Goal: Information Seeking & Learning: Find contact information

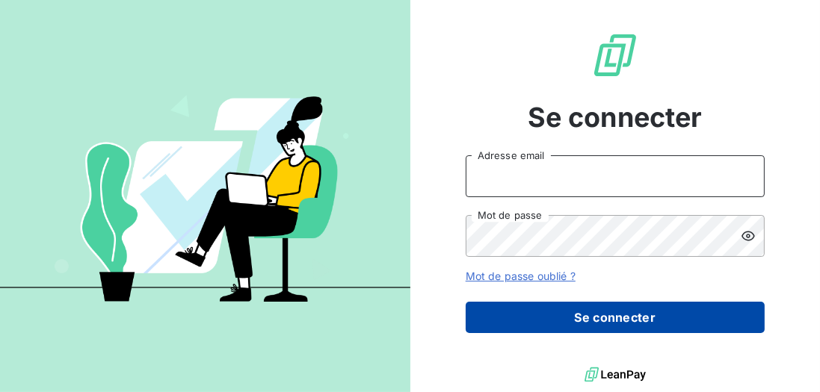
type input "[EMAIL_ADDRESS][DOMAIN_NAME]"
click at [631, 312] on button "Se connecter" at bounding box center [615, 317] width 299 height 31
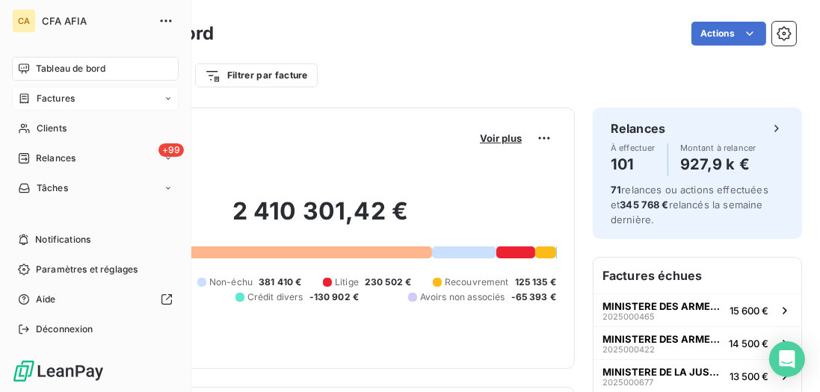
click at [40, 94] on span "Factures" at bounding box center [56, 98] width 38 height 13
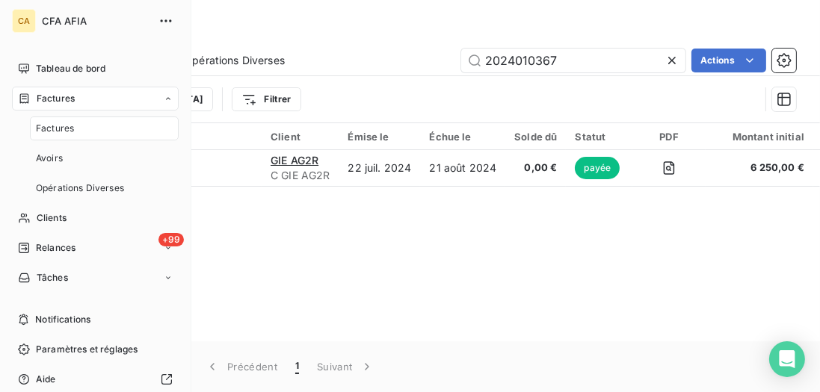
click at [82, 132] on div "Factures" at bounding box center [104, 129] width 149 height 24
click at [70, 128] on span "Factures" at bounding box center [55, 128] width 38 height 13
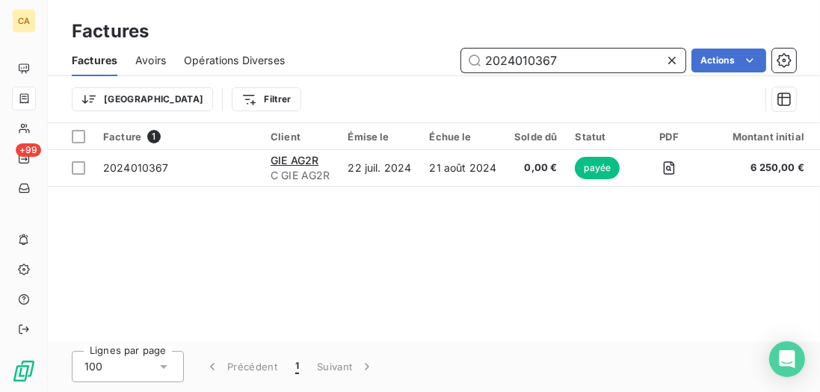
drag, startPoint x: 457, startPoint y: 43, endPoint x: 362, endPoint y: 25, distance: 97.5
click at [362, 25] on div "Factures Factures Avoirs Opérations Diverses 2024010367 Actions Trier Filtrer" at bounding box center [434, 61] width 772 height 123
click at [567, 61] on input "2024010367" at bounding box center [573, 61] width 224 height 24
drag, startPoint x: 565, startPoint y: 59, endPoint x: 428, endPoint y: 34, distance: 139.7
click at [428, 34] on div "Factures Factures Avoirs Opérations Diverses 2024010367 Actions Trier Filtrer" at bounding box center [434, 61] width 772 height 123
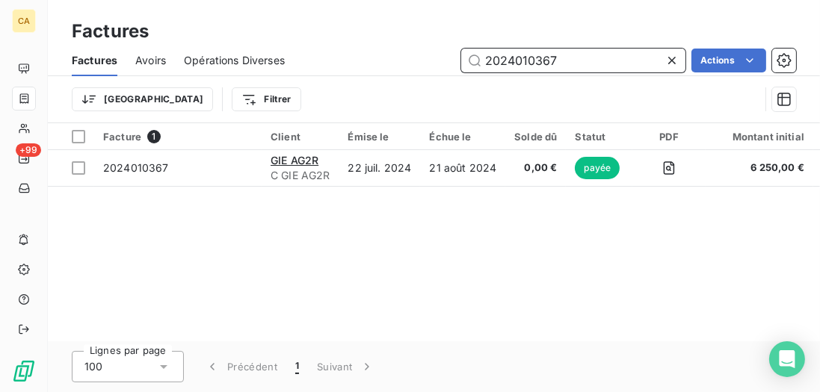
click at [533, 64] on input "2024010367" at bounding box center [573, 61] width 224 height 24
click at [526, 55] on input "2024010367" at bounding box center [573, 61] width 224 height 24
click at [542, 58] on input "2024010367" at bounding box center [573, 61] width 224 height 24
click at [549, 60] on input "2024010367" at bounding box center [573, 61] width 224 height 24
drag, startPoint x: 559, startPoint y: 61, endPoint x: 528, endPoint y: 58, distance: 31.5
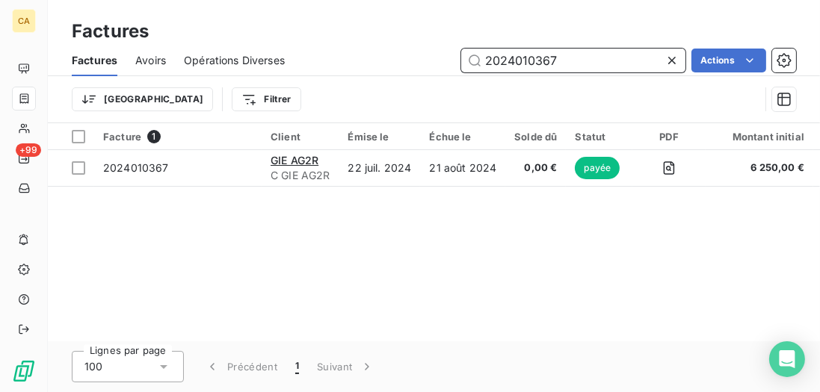
click at [528, 58] on input "2024010367" at bounding box center [573, 61] width 224 height 24
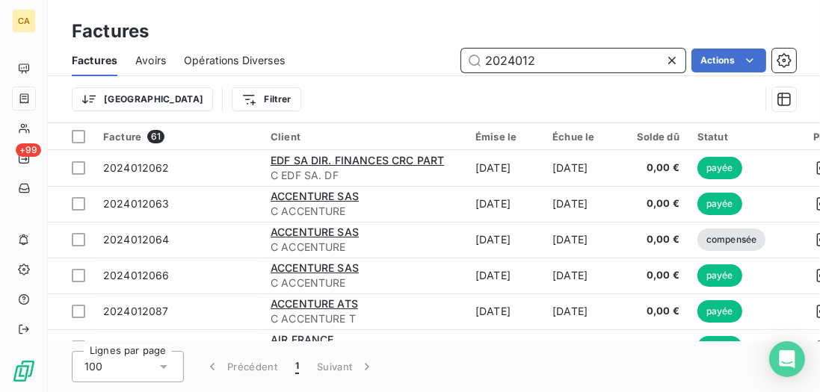
click at [543, 58] on input "2024012" at bounding box center [573, 61] width 224 height 24
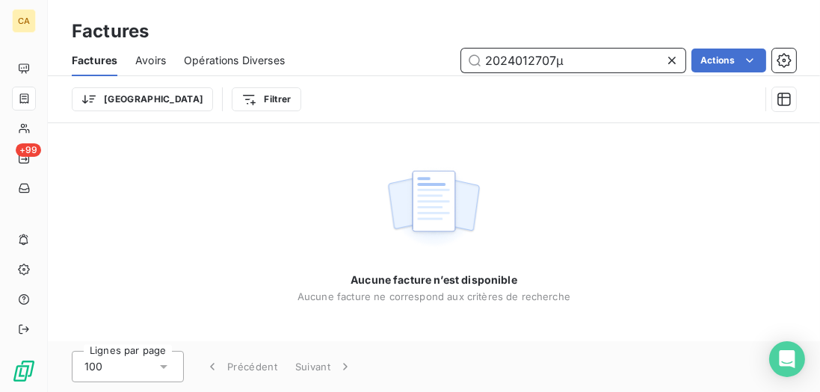
type input "2024012707"
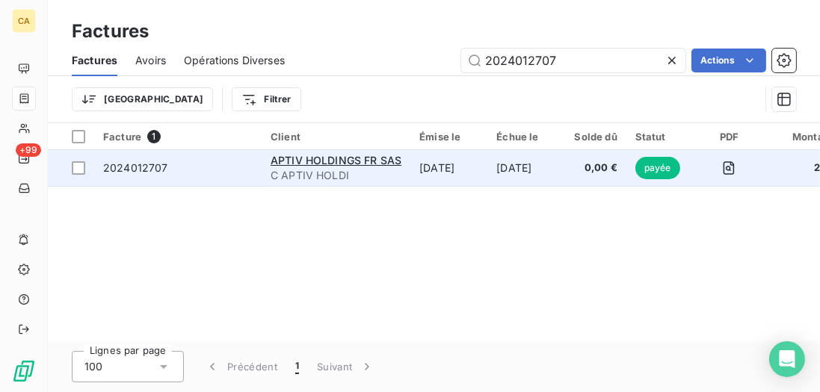
click at [219, 161] on span "2024012707" at bounding box center [177, 168] width 149 height 15
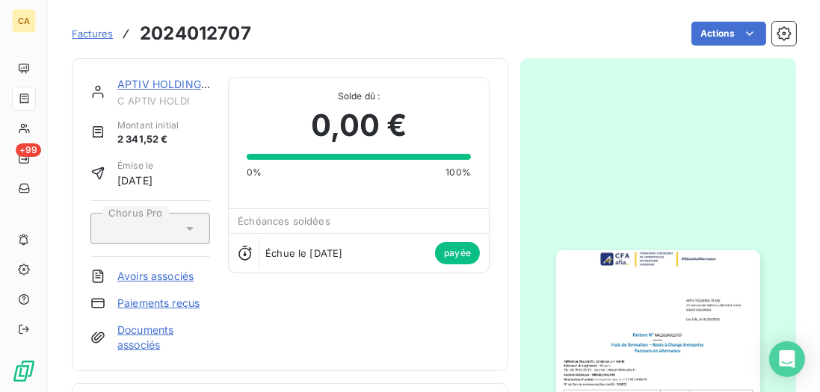
click at [157, 84] on link "APTIV HOLDINGS FR SAS" at bounding box center [182, 84] width 131 height 13
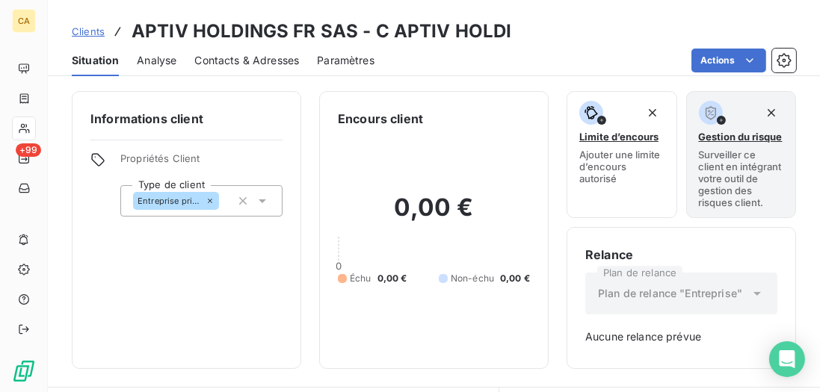
click at [257, 60] on span "Contacts & Adresses" at bounding box center [246, 60] width 105 height 15
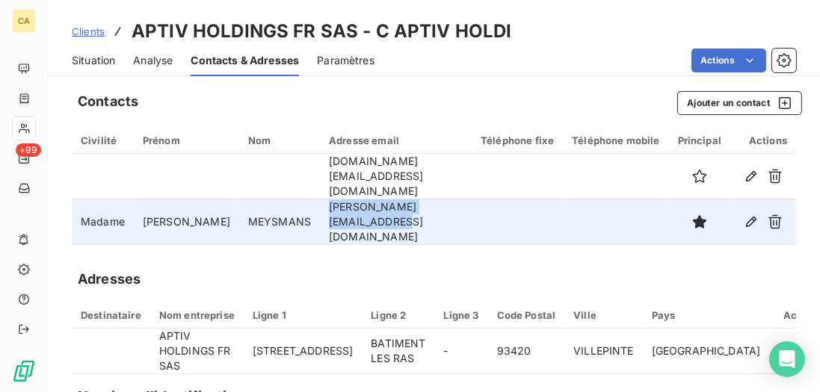
drag, startPoint x: 450, startPoint y: 209, endPoint x: 284, endPoint y: 203, distance: 166.1
click at [320, 203] on td "[PERSON_NAME][EMAIL_ADDRESS][DOMAIN_NAME]" at bounding box center [396, 223] width 152 height 46
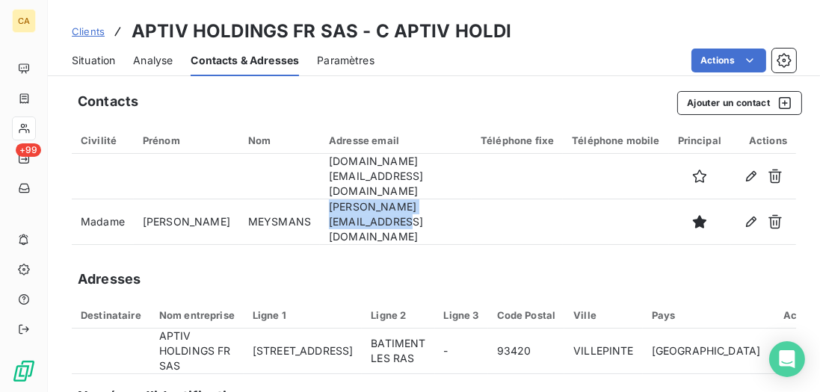
copy td "[PERSON_NAME][EMAIL_ADDRESS][DOMAIN_NAME]"
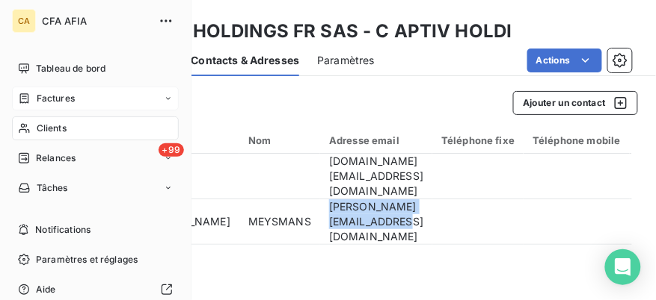
click at [64, 94] on span "Factures" at bounding box center [56, 98] width 38 height 13
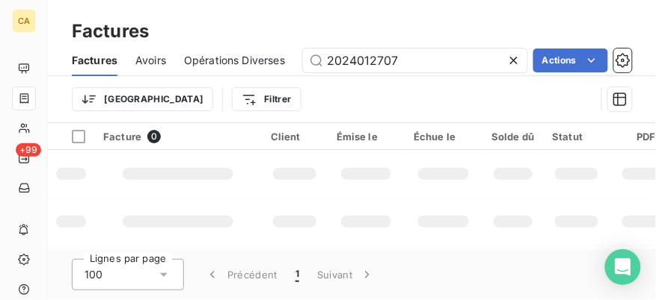
drag, startPoint x: 402, startPoint y: 57, endPoint x: 200, endPoint y: 34, distance: 203.8
click at [200, 34] on div "Factures Factures Avoirs Opérations Diverses 2024012707 Actions Trier Filtrer" at bounding box center [352, 61] width 608 height 123
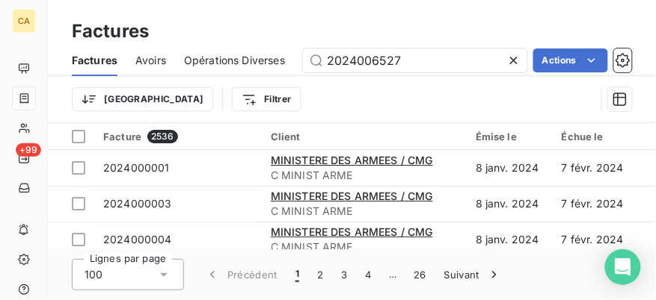
type input "2024006527"
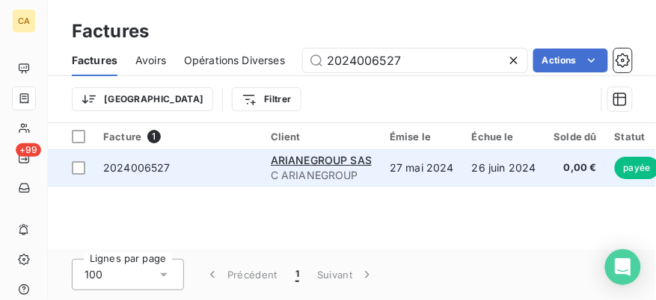
click at [223, 174] on span "2024006527" at bounding box center [177, 168] width 149 height 15
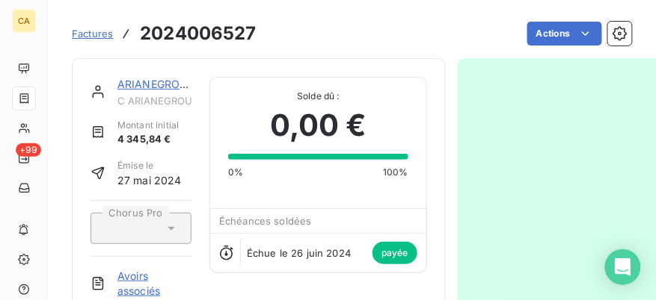
click at [172, 90] on div "ARIANEGROUP SAS" at bounding box center [154, 84] width 74 height 15
click at [175, 86] on link "ARIANEGROUP SAS" at bounding box center [167, 84] width 101 height 13
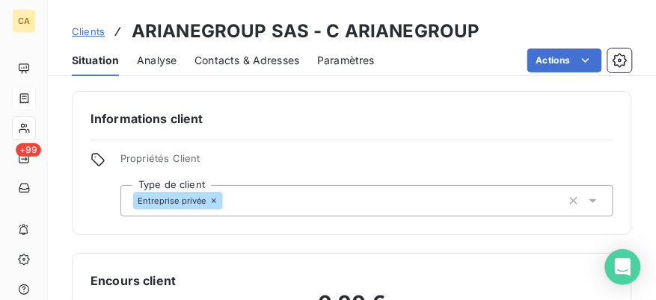
click at [246, 63] on span "Contacts & Adresses" at bounding box center [246, 60] width 105 height 15
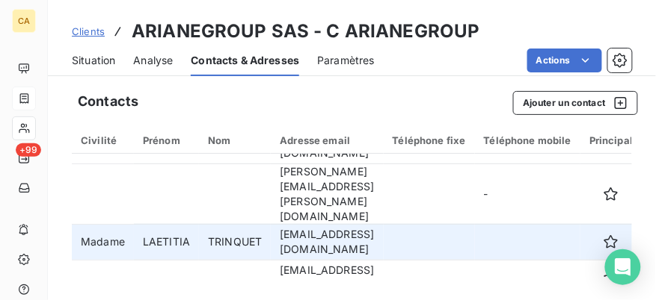
scroll to position [43, 0]
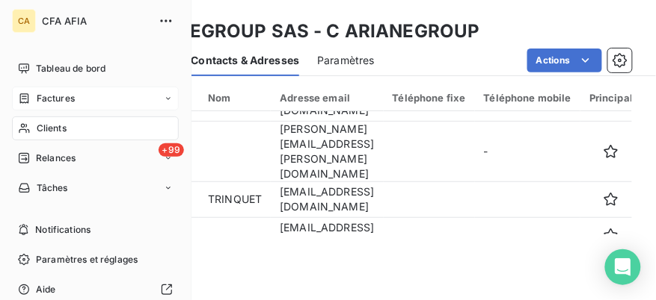
click at [28, 95] on icon at bounding box center [24, 99] width 13 height 12
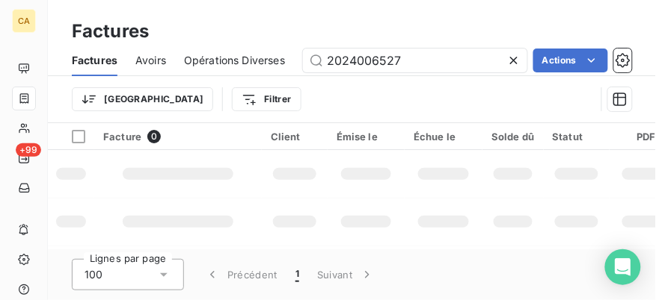
drag, startPoint x: 405, startPoint y: 61, endPoint x: 245, endPoint y: 39, distance: 161.4
click at [245, 39] on div "Factures Factures Avoirs Opérations Diverses 2024006527 Actions Trier Filtrer" at bounding box center [352, 61] width 608 height 123
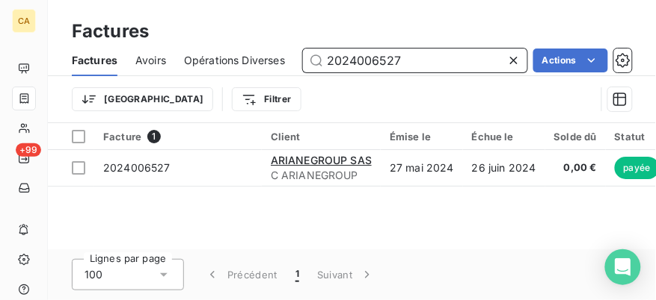
click at [444, 58] on input "2024006527" at bounding box center [415, 61] width 224 height 24
drag, startPoint x: 444, startPoint y: 58, endPoint x: 345, endPoint y: 44, distance: 100.4
click at [345, 45] on div "Factures Avoirs Opérations Diverses 2024006527 Actions" at bounding box center [352, 60] width 608 height 31
click at [377, 53] on input "2024006527" at bounding box center [415, 61] width 224 height 24
click at [395, 58] on input "2024006527" at bounding box center [415, 61] width 224 height 24
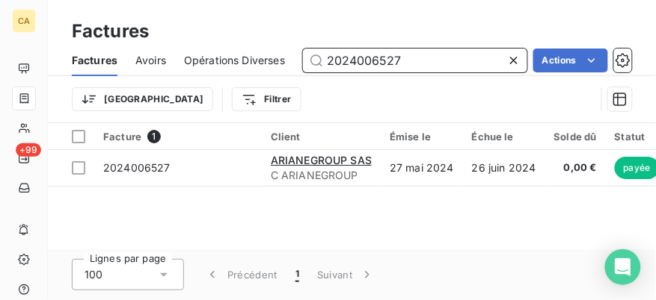
click at [396, 59] on input "2024006527" at bounding box center [415, 61] width 224 height 24
click at [396, 58] on input "2024006527" at bounding box center [415, 61] width 224 height 24
click at [402, 61] on input "2024006527" at bounding box center [415, 61] width 224 height 24
drag, startPoint x: 407, startPoint y: 63, endPoint x: 303, endPoint y: 55, distance: 104.2
click at [303, 55] on div "Factures Avoirs Opérations Diverses 2024006527 Actions" at bounding box center [352, 60] width 608 height 31
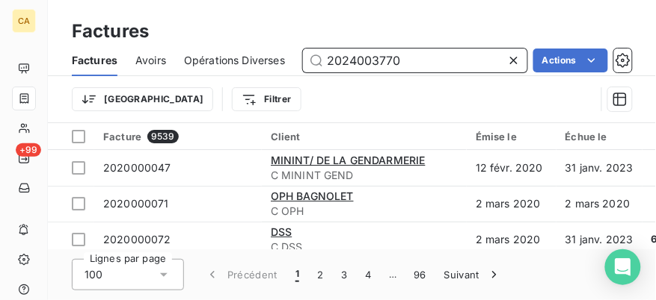
type input "2024003770"
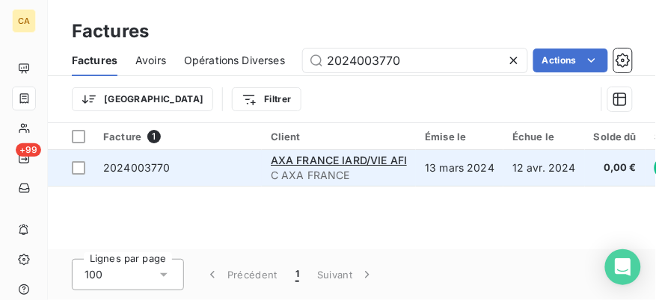
click at [211, 161] on span "2024003770" at bounding box center [177, 168] width 149 height 15
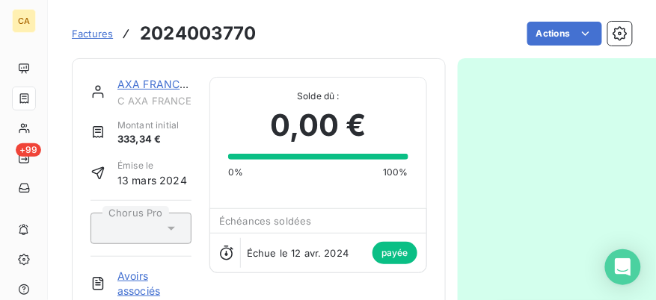
click at [150, 78] on link "AXA FRANCE IARD/VIE AFI" at bounding box center [185, 84] width 136 height 13
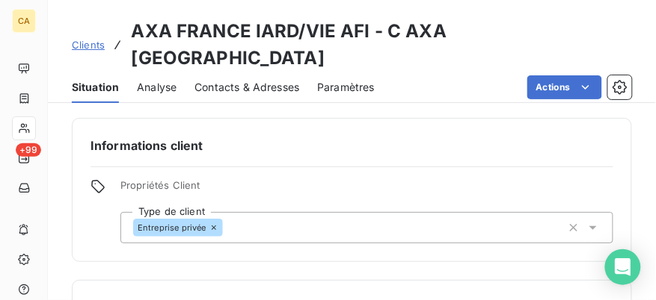
click at [276, 80] on span "Contacts & Adresses" at bounding box center [246, 87] width 105 height 15
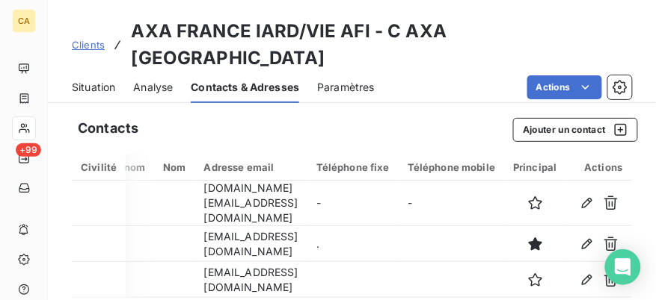
scroll to position [0, 25]
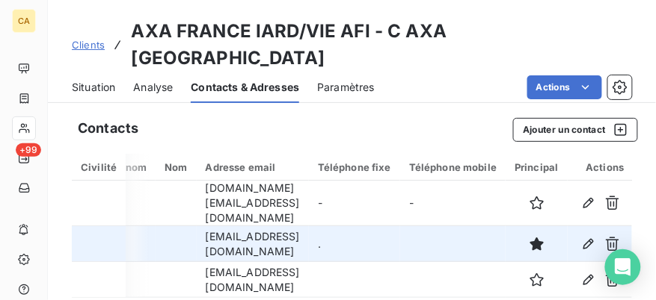
drag, startPoint x: 295, startPoint y: 215, endPoint x: 200, endPoint y: 198, distance: 95.6
click at [201, 226] on td "[EMAIL_ADDRESS][DOMAIN_NAME]" at bounding box center [253, 244] width 112 height 36
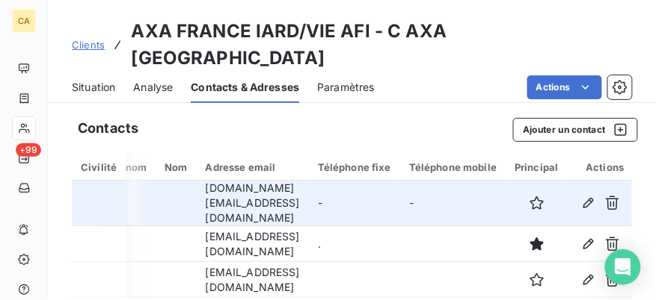
copy td "[EMAIL_ADDRESS][DOMAIN_NAME]"
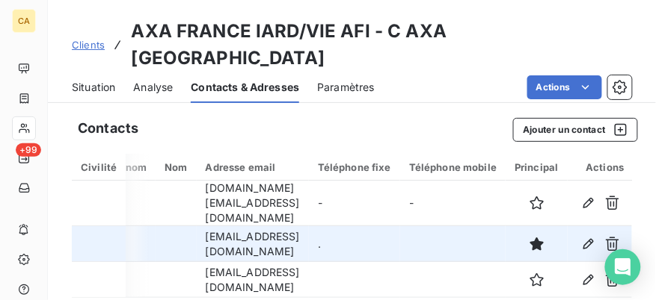
copy td "[EMAIL_ADDRESS][DOMAIN_NAME]"
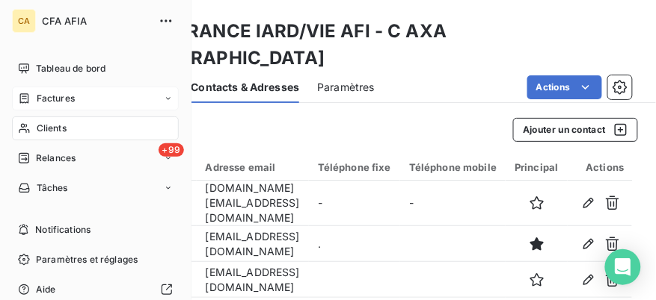
click at [32, 104] on div "Factures" at bounding box center [46, 98] width 57 height 13
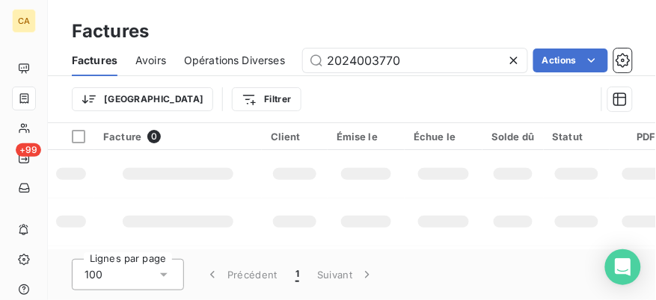
drag, startPoint x: 426, startPoint y: 58, endPoint x: 213, endPoint y: 40, distance: 213.9
click at [213, 40] on div "Factures Factures Avoirs Opérations Diverses 2024003770 Actions Trier Filtrer" at bounding box center [352, 61] width 608 height 123
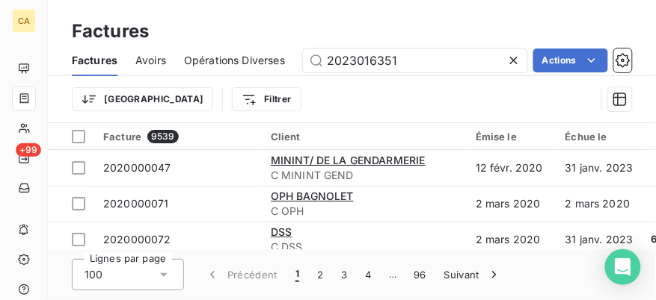
type input "2023016351"
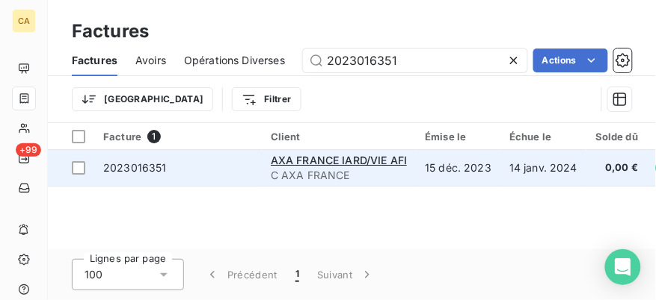
click at [227, 176] on td "2023016351" at bounding box center [177, 168] width 167 height 36
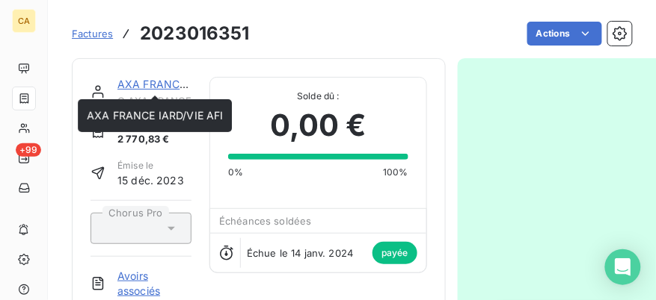
click at [166, 87] on link "AXA FRANCE IARD/VIE AFI" at bounding box center [185, 84] width 136 height 13
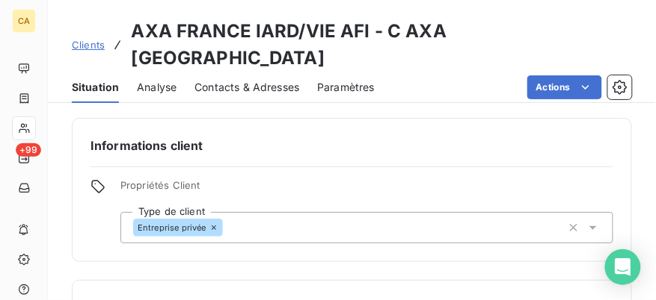
click at [237, 80] on span "Contacts & Adresses" at bounding box center [246, 87] width 105 height 15
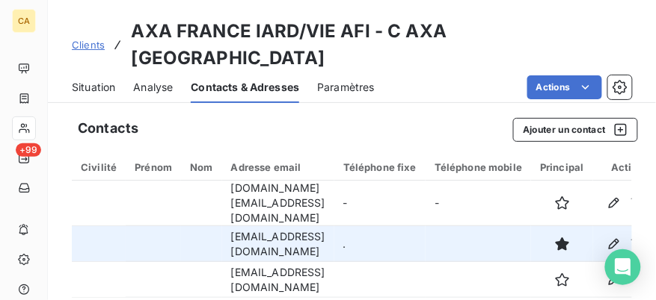
drag, startPoint x: 315, startPoint y: 216, endPoint x: 226, endPoint y: 200, distance: 90.5
click at [226, 226] on td "[EMAIL_ADDRESS][DOMAIN_NAME]" at bounding box center [278, 244] width 112 height 36
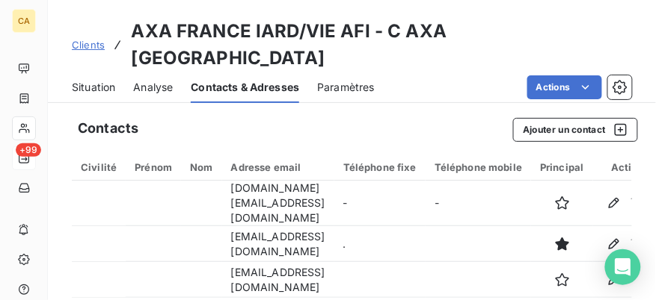
copy td "[EMAIL_ADDRESS][DOMAIN_NAME]"
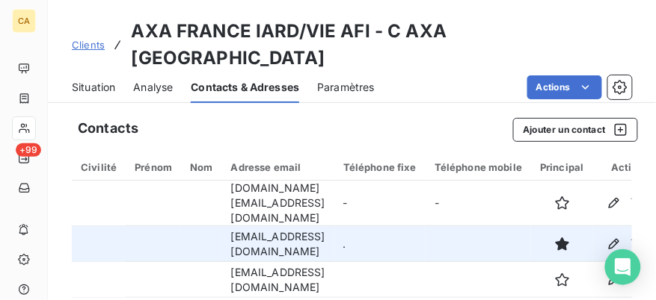
copy td "[EMAIL_ADDRESS][DOMAIN_NAME]"
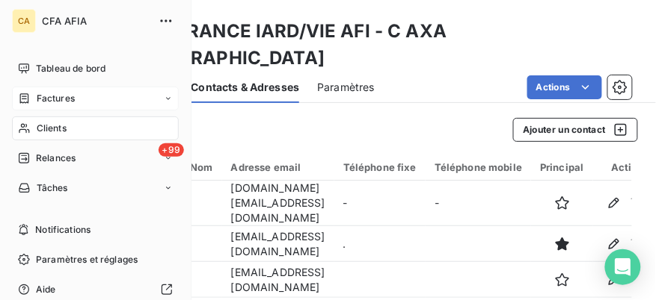
click at [28, 93] on icon at bounding box center [24, 99] width 13 height 12
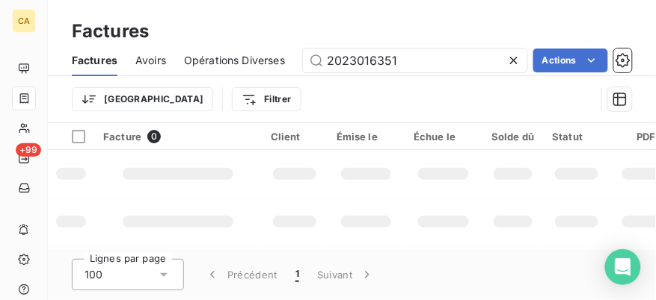
drag, startPoint x: 410, startPoint y: 67, endPoint x: 257, endPoint y: 55, distance: 153.8
click at [258, 55] on div "Factures Avoirs Opérations Diverses 2023016351 Actions" at bounding box center [352, 60] width 608 height 31
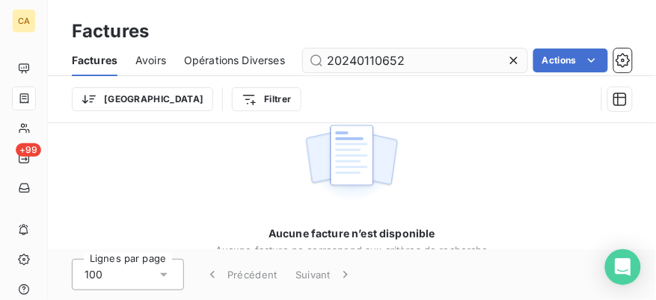
click at [390, 61] on input "20240110652" at bounding box center [415, 61] width 224 height 24
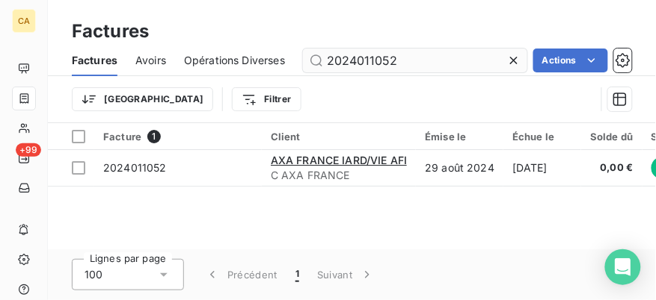
type input "2024011052"
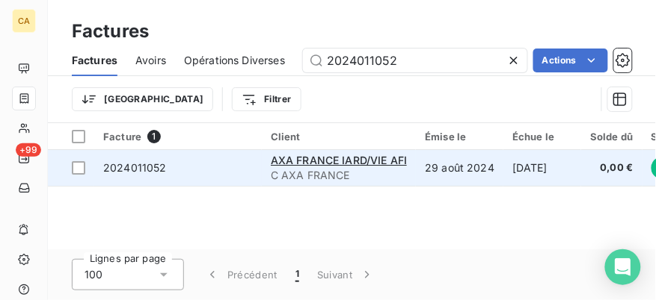
click at [241, 156] on td "2024011052" at bounding box center [177, 168] width 167 height 36
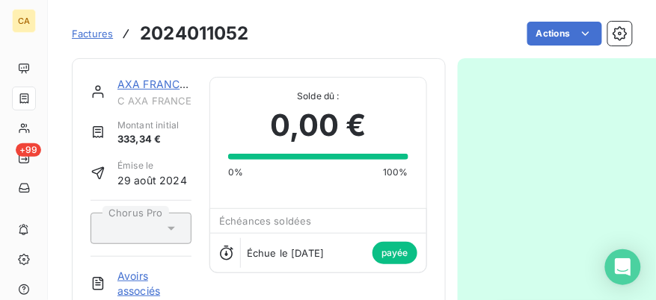
click at [153, 84] on link "AXA FRANCE IARD/VIE AFI" at bounding box center [185, 84] width 136 height 13
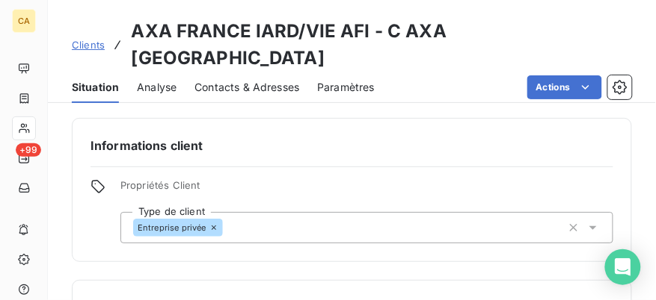
click at [245, 80] on span "Contacts & Adresses" at bounding box center [246, 87] width 105 height 15
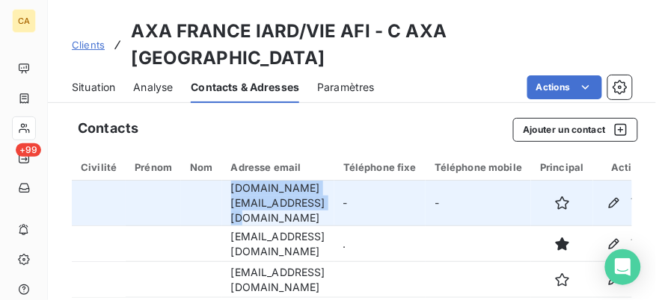
drag, startPoint x: 401, startPoint y: 173, endPoint x: 224, endPoint y: 169, distance: 176.5
click at [224, 181] on td "[DOMAIN_NAME][EMAIL_ADDRESS][DOMAIN_NAME]" at bounding box center [278, 204] width 112 height 46
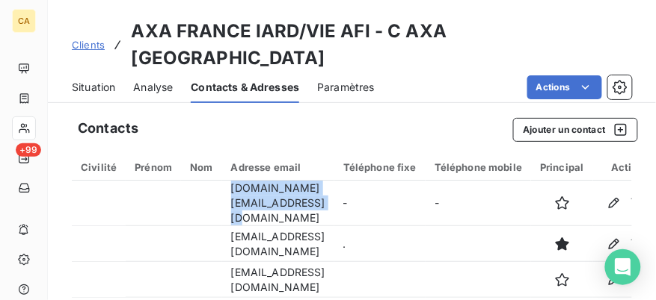
copy td "[DOMAIN_NAME][EMAIL_ADDRESS][DOMAIN_NAME]"
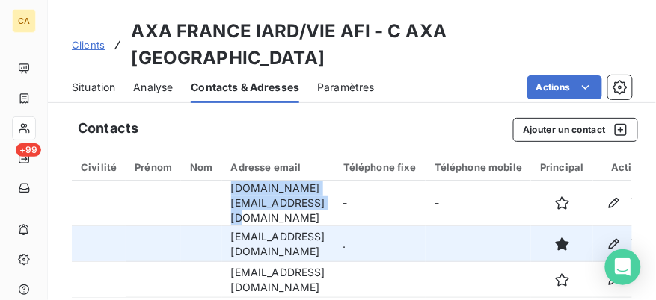
drag, startPoint x: 318, startPoint y: 217, endPoint x: 225, endPoint y: 197, distance: 95.4
click at [225, 226] on td "[EMAIL_ADDRESS][DOMAIN_NAME]" at bounding box center [278, 244] width 112 height 36
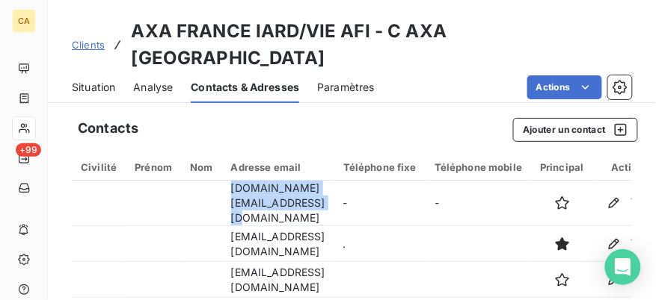
copy td "[EMAIL_ADDRESS][DOMAIN_NAME]"
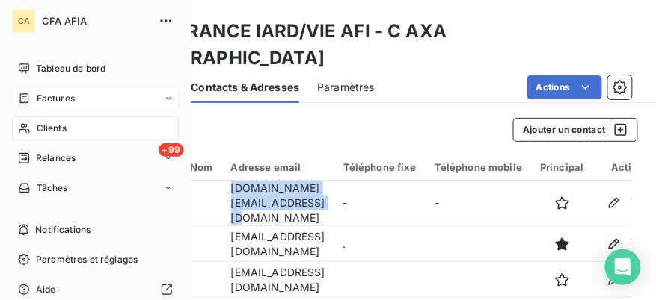
click at [35, 95] on div "Factures" at bounding box center [46, 98] width 57 height 13
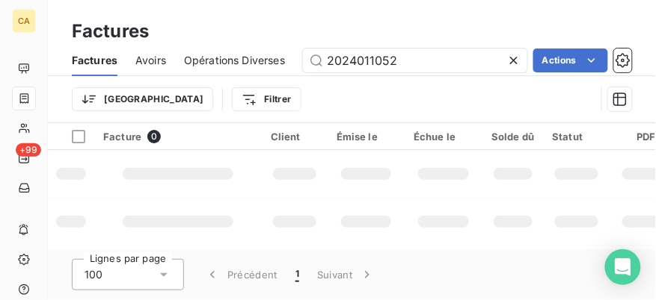
drag, startPoint x: 437, startPoint y: 61, endPoint x: 221, endPoint y: 46, distance: 217.3
click at [221, 46] on div "Factures Avoirs Opérations Diverses 2024011052 Actions" at bounding box center [352, 60] width 608 height 31
type input "2024005820"
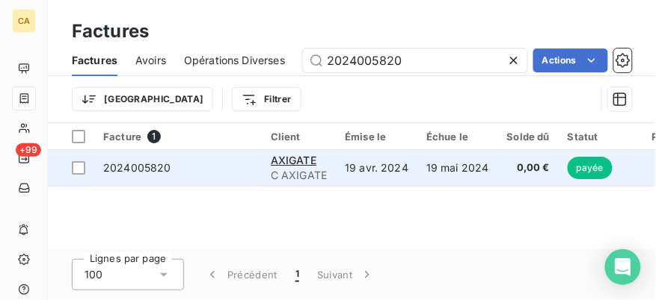
click at [224, 176] on td "2024005820" at bounding box center [177, 168] width 167 height 36
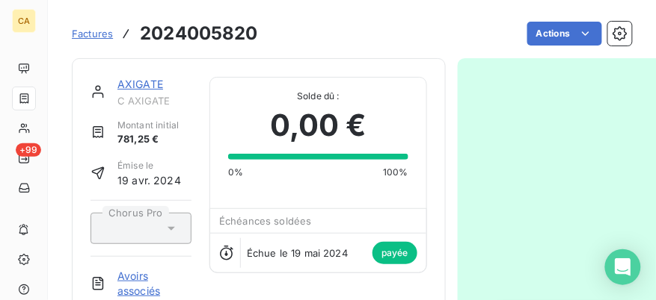
click at [152, 85] on link "AXIGATE" at bounding box center [140, 84] width 46 height 13
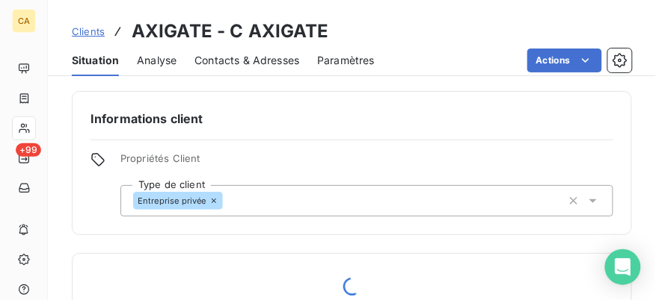
click at [252, 63] on span "Contacts & Adresses" at bounding box center [246, 60] width 105 height 15
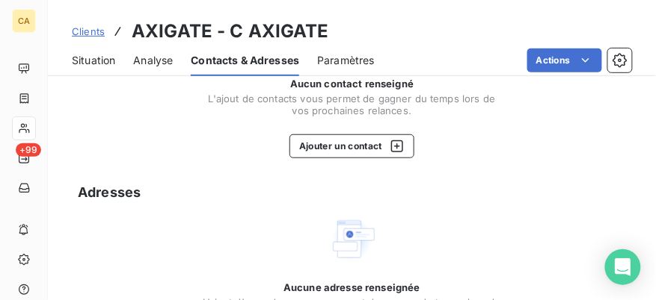
scroll to position [43, 0]
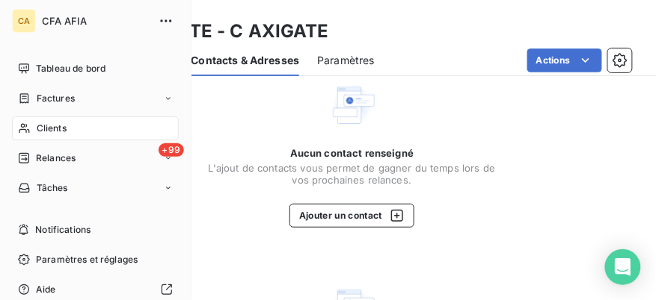
click at [39, 123] on span "Clients" at bounding box center [52, 128] width 30 height 13
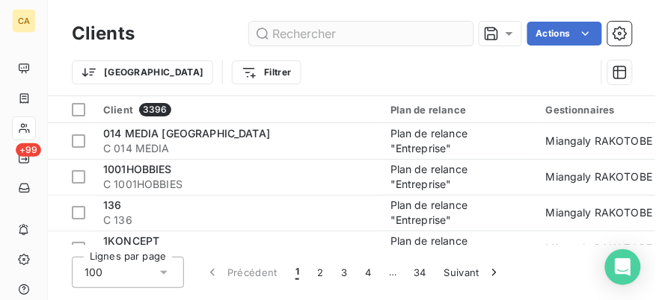
click at [318, 34] on input "text" at bounding box center [361, 34] width 224 height 24
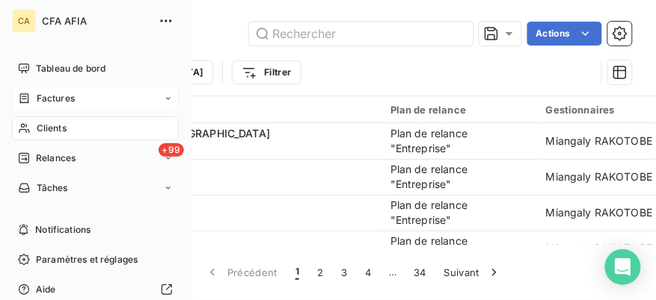
click at [64, 93] on span "Factures" at bounding box center [56, 98] width 38 height 13
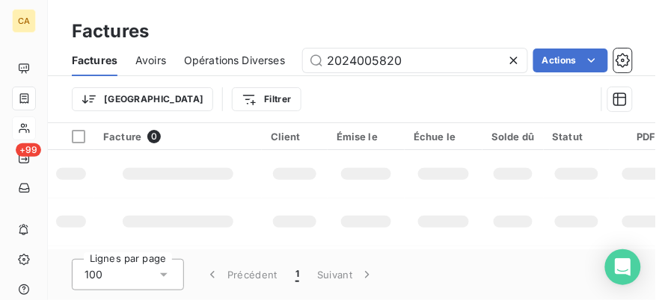
drag, startPoint x: 392, startPoint y: 60, endPoint x: 200, endPoint y: 46, distance: 191.8
click at [200, 46] on div "Factures Avoirs Opérations Diverses 2024005820 Actions" at bounding box center [352, 60] width 608 height 31
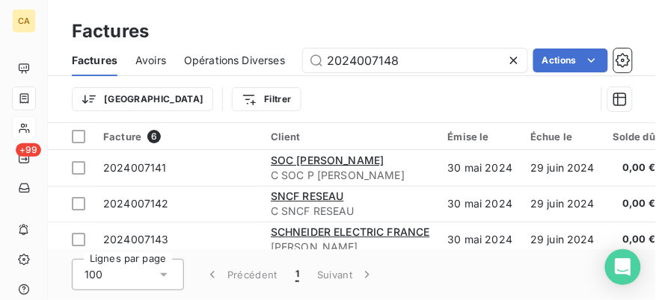
type input "2024007148"
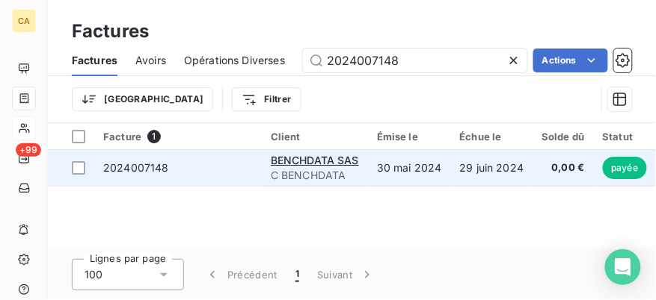
click at [189, 181] on td "2024007148" at bounding box center [177, 168] width 167 height 36
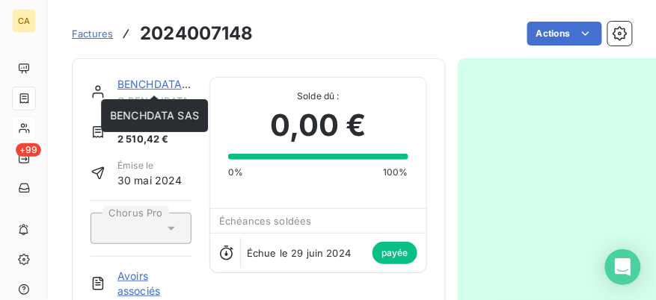
click at [141, 84] on link "BENCHDATA SAS" at bounding box center [161, 84] width 89 height 13
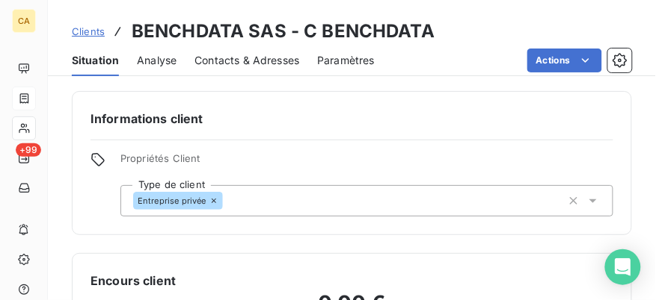
click at [221, 58] on span "Contacts & Adresses" at bounding box center [246, 60] width 105 height 15
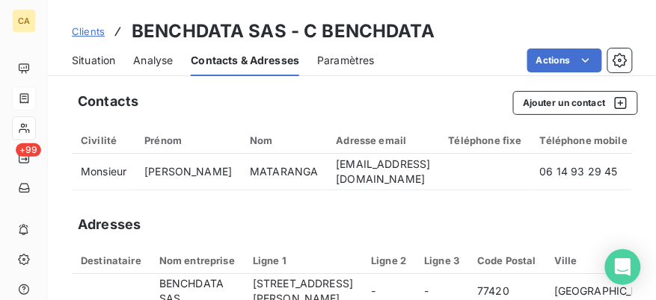
click at [91, 63] on span "Situation" at bounding box center [93, 60] width 43 height 15
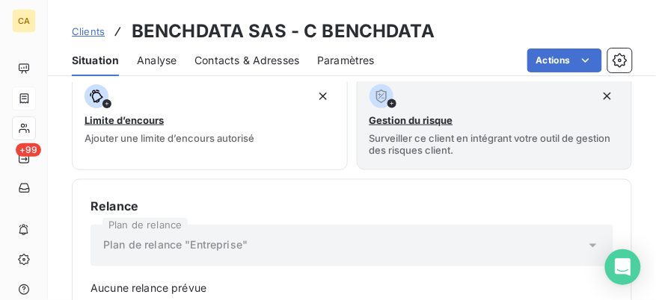
scroll to position [512, 0]
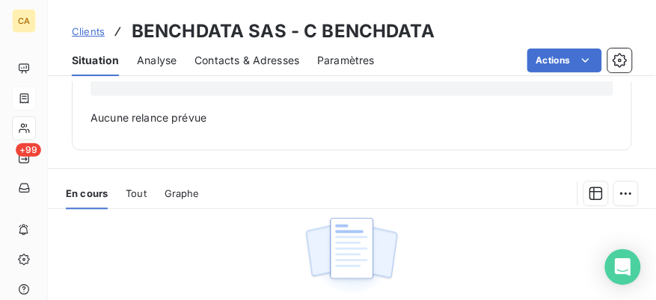
click at [167, 58] on span "Analyse" at bounding box center [157, 60] width 40 height 15
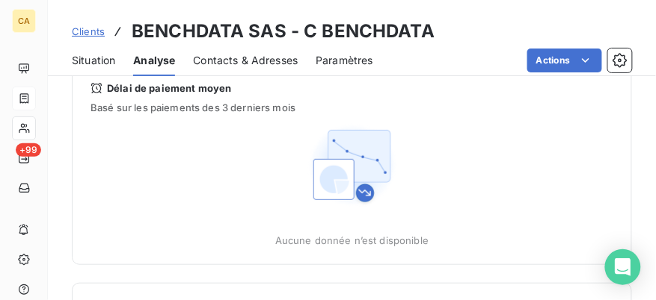
scroll to position [43, 0]
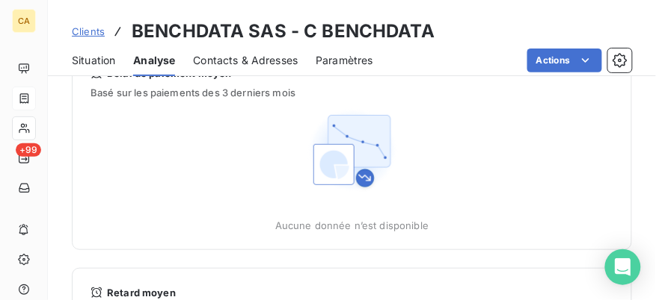
click at [244, 64] on span "Contacts & Adresses" at bounding box center [245, 60] width 105 height 15
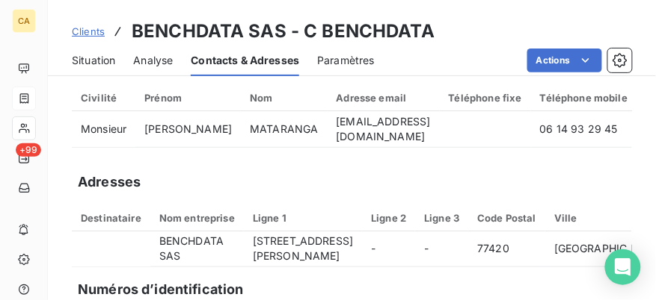
click at [110, 64] on span "Situation" at bounding box center [93, 60] width 43 height 15
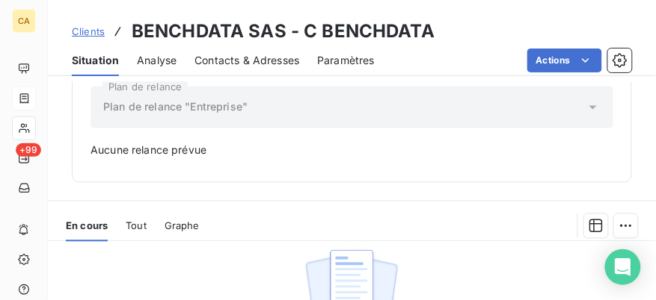
scroll to position [554, 0]
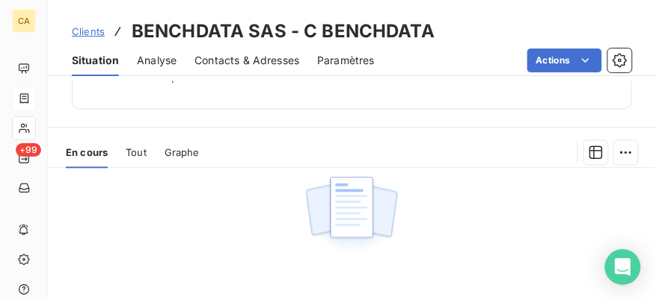
click at [129, 149] on span "Tout" at bounding box center [136, 153] width 21 height 12
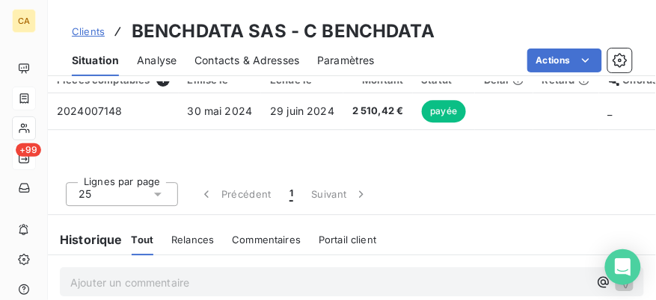
scroll to position [582, 0]
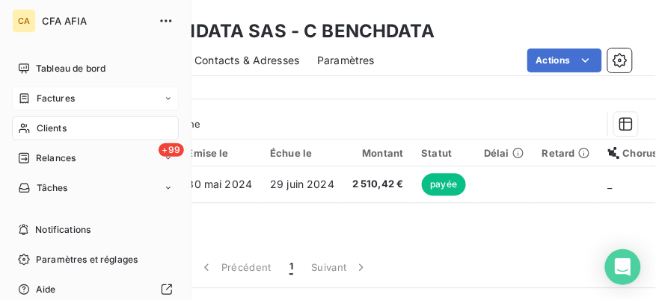
click at [37, 92] on span "Factures" at bounding box center [56, 98] width 38 height 13
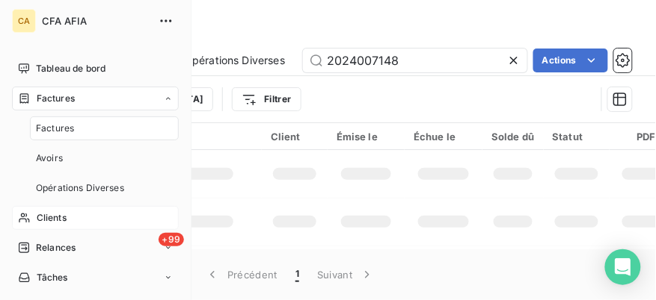
drag, startPoint x: 64, startPoint y: 125, endPoint x: 84, endPoint y: 123, distance: 20.2
click at [63, 125] on span "Factures" at bounding box center [55, 128] width 38 height 13
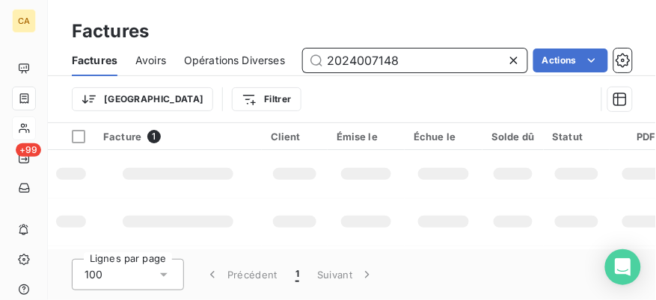
drag, startPoint x: 437, startPoint y: 59, endPoint x: 212, endPoint y: 41, distance: 225.7
click at [212, 41] on div "Factures Factures Avoirs Opérations Diverses 2024007148 Actions Trier Filtrer" at bounding box center [352, 61] width 608 height 123
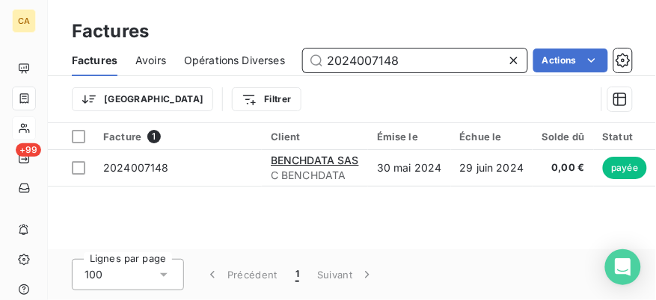
click at [446, 58] on input "2024007148" at bounding box center [415, 61] width 224 height 24
click at [446, 61] on input "2024007148" at bounding box center [415, 61] width 224 height 24
drag, startPoint x: 445, startPoint y: 62, endPoint x: 345, endPoint y: 55, distance: 99.7
click at [359, 57] on input "2024007148" at bounding box center [415, 61] width 224 height 24
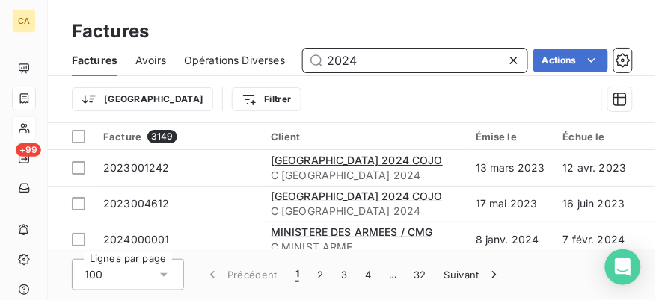
click at [369, 59] on input "2024" at bounding box center [415, 61] width 224 height 24
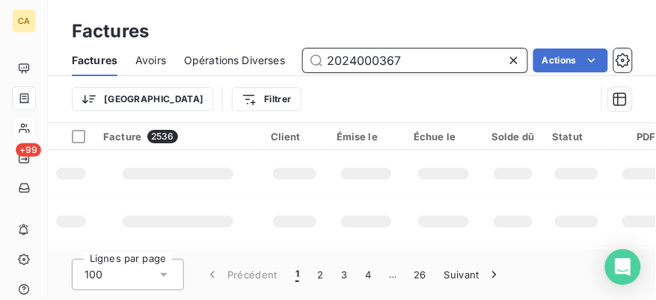
type input "2024000367"
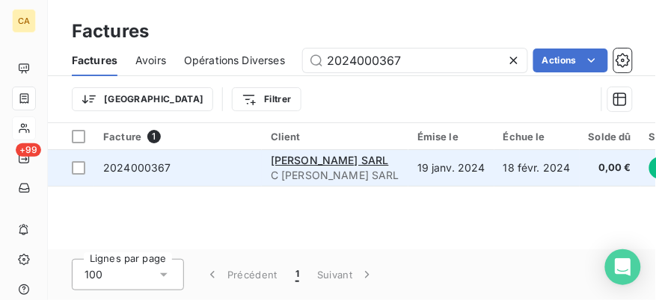
click at [238, 153] on td "2024000367" at bounding box center [177, 168] width 167 height 36
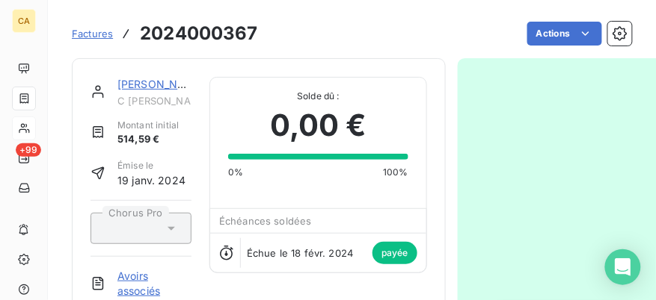
click at [151, 81] on link "[PERSON_NAME] SARL" at bounding box center [176, 84] width 118 height 13
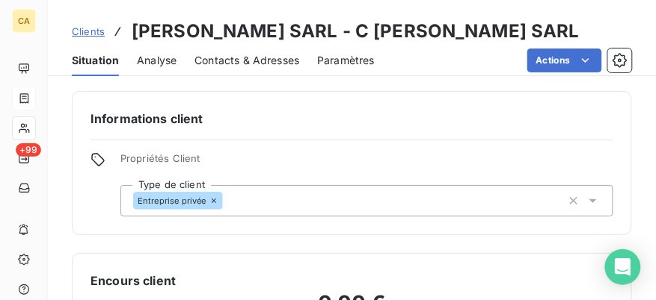
click at [239, 65] on span "Contacts & Adresses" at bounding box center [246, 60] width 105 height 15
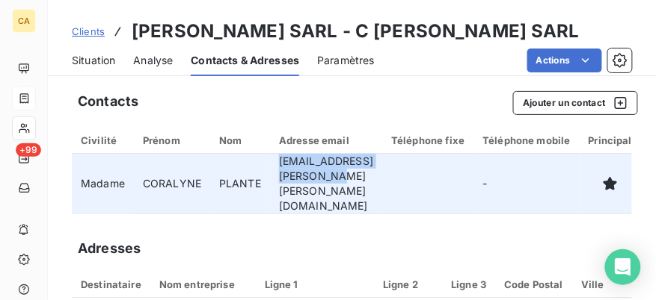
drag, startPoint x: 390, startPoint y: 171, endPoint x: 278, endPoint y: 174, distance: 112.2
click at [278, 174] on td "[EMAIL_ADDRESS][PERSON_NAME][PERSON_NAME][DOMAIN_NAME]" at bounding box center [326, 184] width 112 height 61
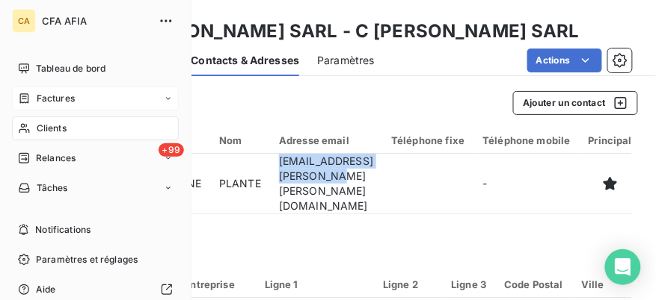
click at [37, 101] on span "Factures" at bounding box center [56, 98] width 38 height 13
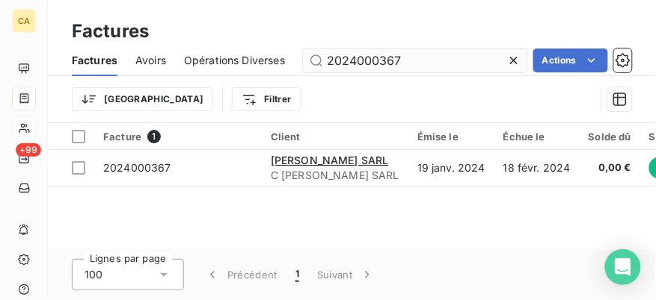
drag, startPoint x: 392, startPoint y: 62, endPoint x: 367, endPoint y: 63, distance: 25.4
click at [367, 63] on input "2024000367" at bounding box center [415, 61] width 224 height 24
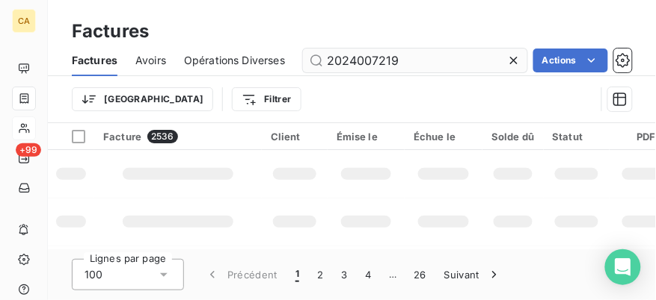
type input "2024007219"
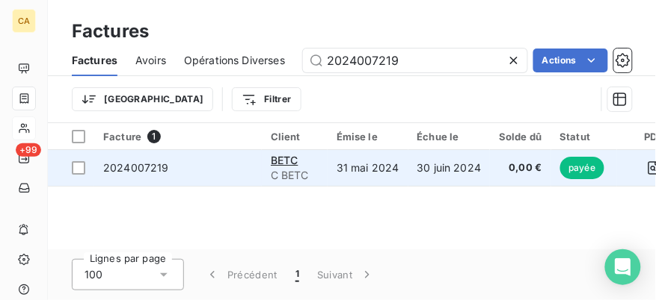
click at [233, 182] on td "2024007219" at bounding box center [177, 168] width 167 height 36
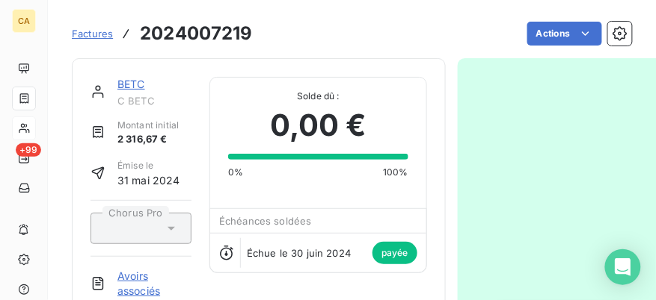
click at [125, 84] on link "BETC" at bounding box center [131, 84] width 28 height 13
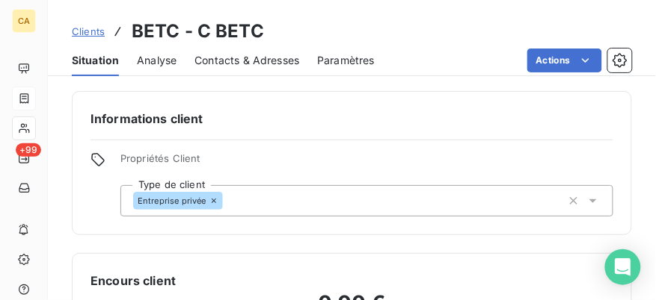
click at [221, 62] on span "Contacts & Adresses" at bounding box center [246, 60] width 105 height 15
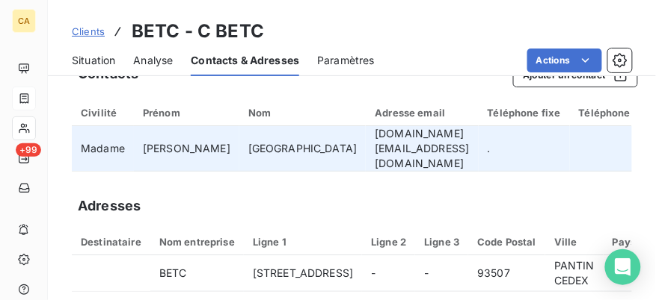
scroll to position [43, 0]
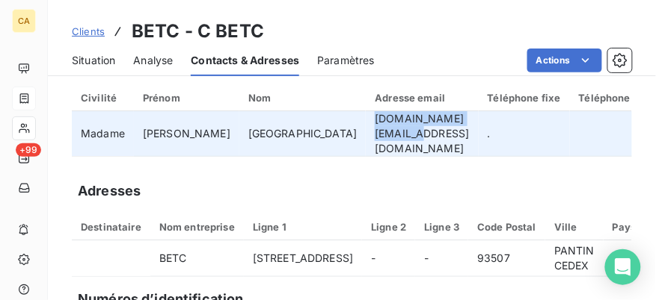
drag, startPoint x: 372, startPoint y: 132, endPoint x: 243, endPoint y: 124, distance: 128.8
click at [366, 124] on td "[DOMAIN_NAME][EMAIL_ADDRESS][DOMAIN_NAME]" at bounding box center [422, 134] width 112 height 46
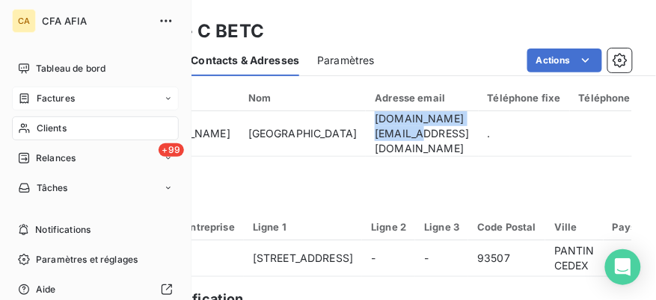
click at [23, 105] on div "Factures" at bounding box center [46, 98] width 57 height 13
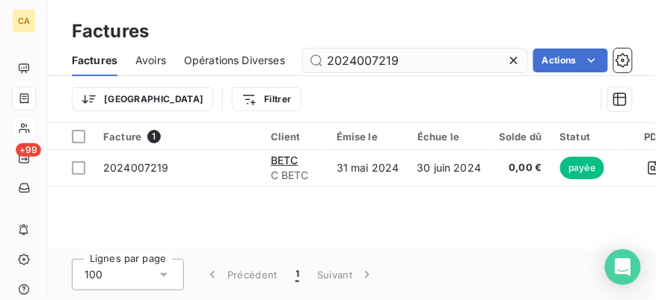
drag, startPoint x: 407, startPoint y: 63, endPoint x: 366, endPoint y: 56, distance: 41.7
click at [366, 56] on input "2024007219" at bounding box center [415, 61] width 224 height 24
drag, startPoint x: 360, startPoint y: 56, endPoint x: 409, endPoint y: 56, distance: 49.3
click at [409, 56] on input "2024007219" at bounding box center [415, 61] width 224 height 24
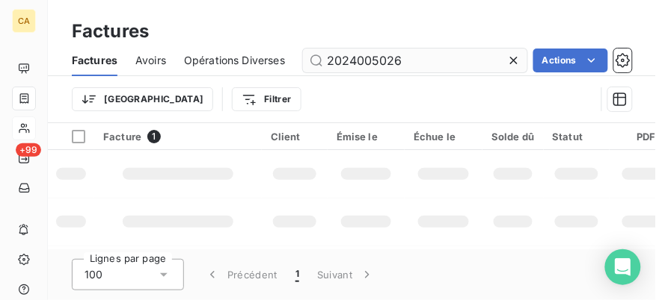
type input "2024005026"
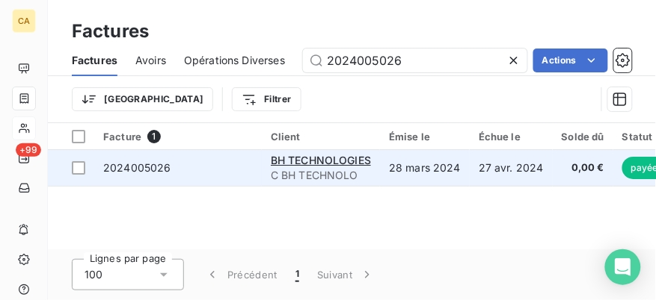
click at [205, 170] on span "2024005026" at bounding box center [177, 168] width 149 height 15
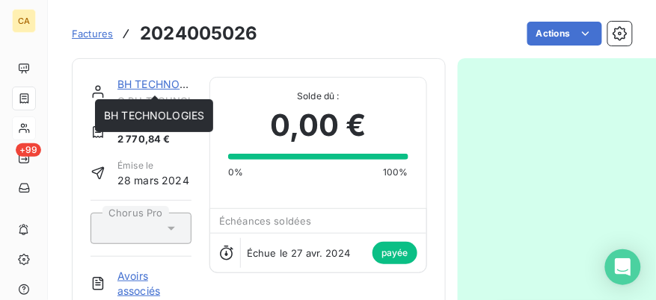
click at [155, 84] on link "BH TECHNOLOGIES" at bounding box center [167, 84] width 100 height 13
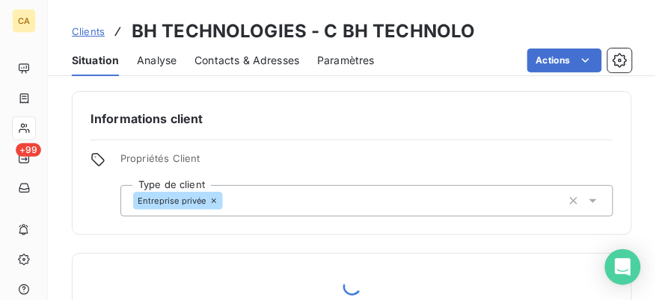
click at [244, 61] on span "Contacts & Adresses" at bounding box center [246, 60] width 105 height 15
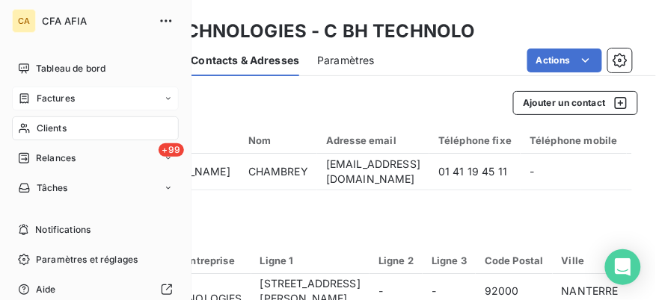
click at [34, 96] on div "Factures" at bounding box center [46, 98] width 57 height 13
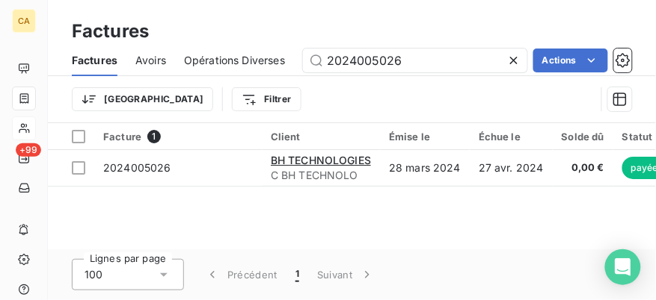
drag, startPoint x: 359, startPoint y: 62, endPoint x: 303, endPoint y: 62, distance: 55.3
click at [306, 62] on input "2024005026" at bounding box center [415, 61] width 224 height 24
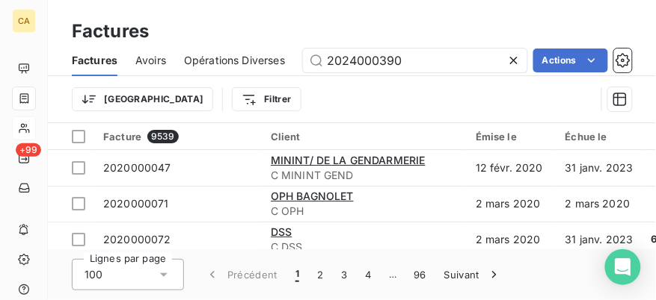
type input "2024000390"
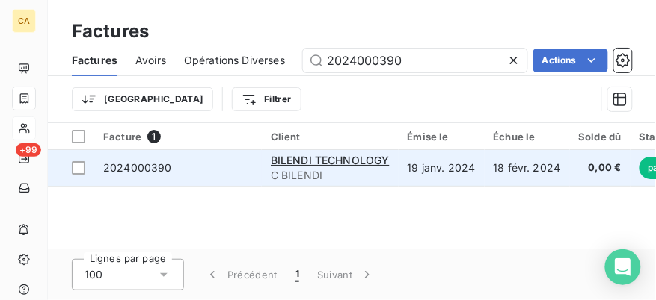
click at [222, 170] on span "2024000390" at bounding box center [177, 168] width 149 height 15
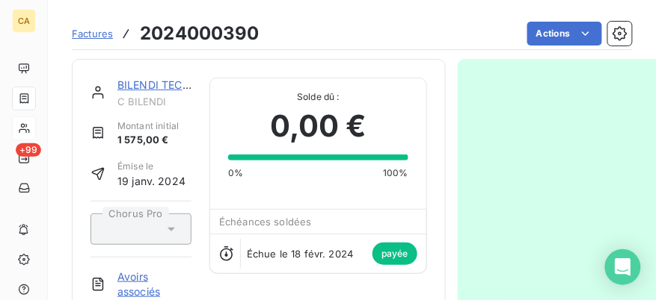
click at [164, 84] on link "BILENDI TECHNOLOGY" at bounding box center [176, 84] width 119 height 13
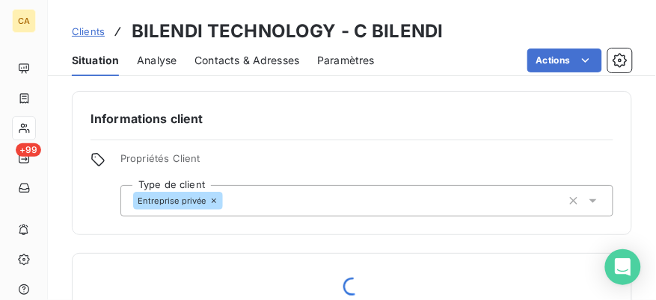
click at [258, 61] on span "Contacts & Adresses" at bounding box center [246, 60] width 105 height 15
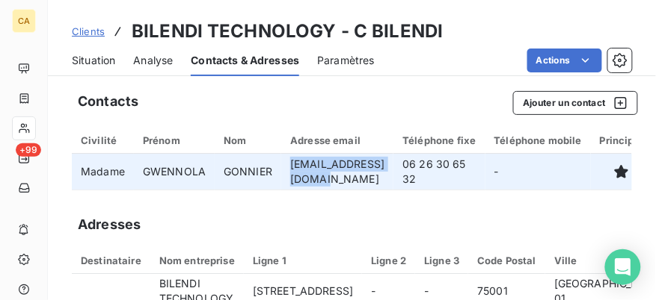
drag, startPoint x: 290, startPoint y: 174, endPoint x: 405, endPoint y: 174, distance: 115.1
click at [393, 174] on td "[EMAIL_ADDRESS][DOMAIN_NAME]" at bounding box center [337, 172] width 112 height 36
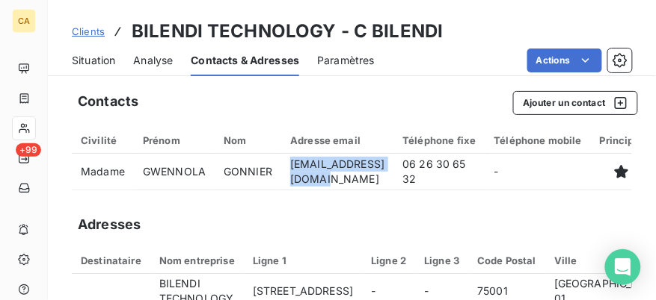
click at [82, 55] on span "Situation" at bounding box center [93, 60] width 43 height 15
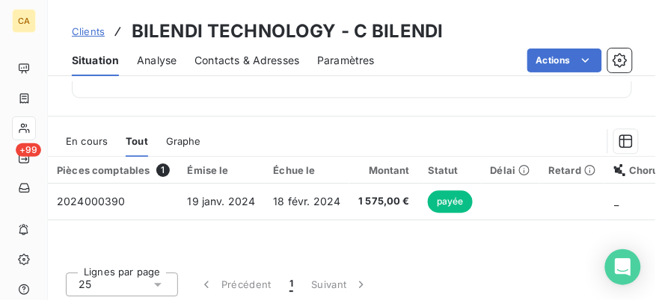
scroll to position [555, 0]
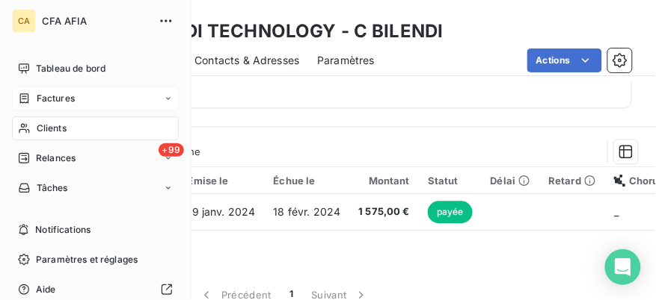
click at [30, 99] on icon at bounding box center [24, 99] width 13 height 12
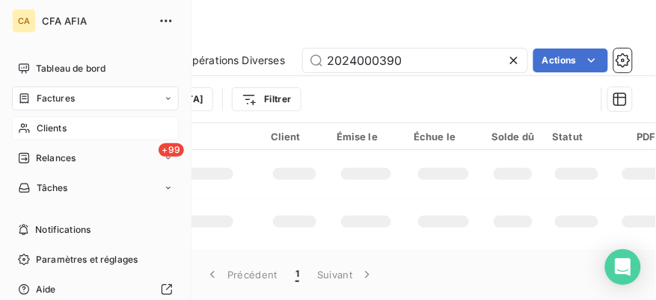
click at [51, 123] on span "Clients" at bounding box center [52, 128] width 30 height 13
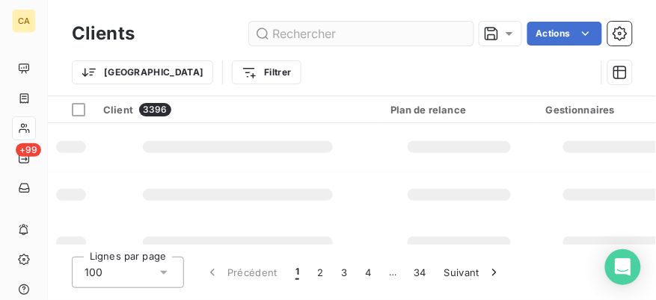
click at [357, 37] on input "text" at bounding box center [361, 34] width 224 height 24
type input "axigate"
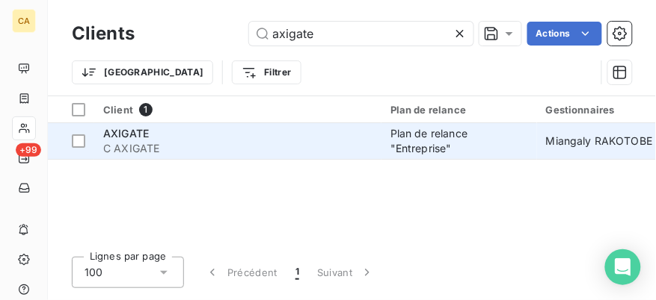
click at [223, 135] on div "AXIGATE" at bounding box center [237, 133] width 269 height 15
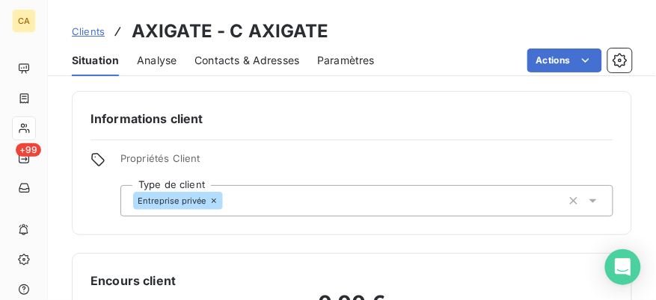
click at [271, 61] on span "Contacts & Adresses" at bounding box center [246, 60] width 105 height 15
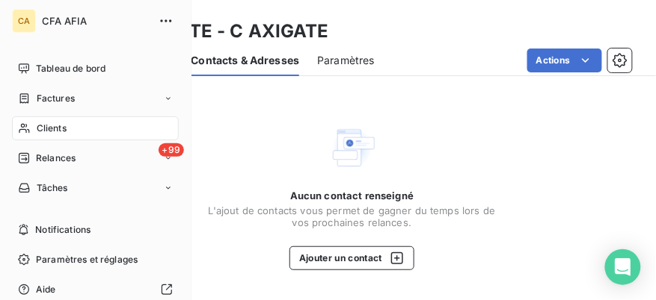
click at [64, 126] on span "Clients" at bounding box center [52, 128] width 30 height 13
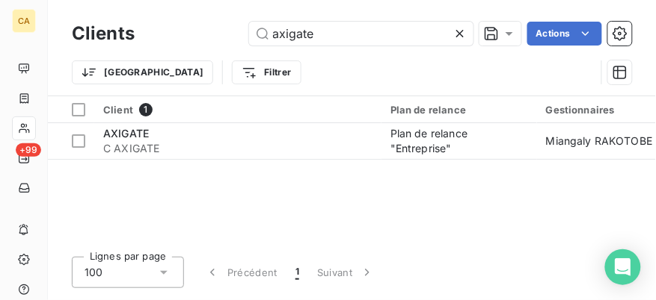
drag, startPoint x: 212, startPoint y: 13, endPoint x: 180, endPoint y: 11, distance: 31.5
click at [180, 11] on div "Clients axigate Actions Trier Filtrer" at bounding box center [352, 48] width 608 height 96
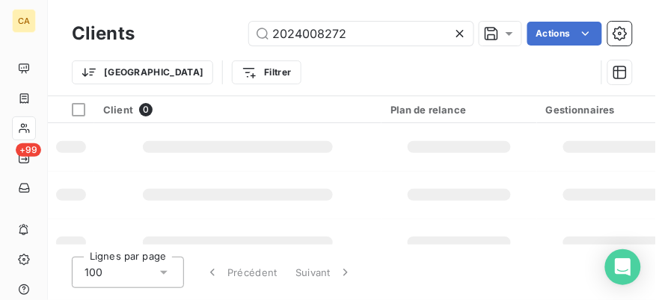
type input "2024008272"
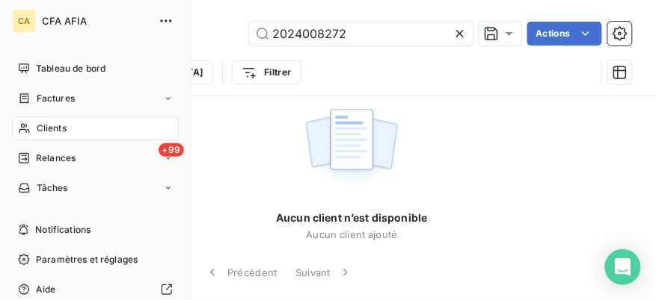
click at [37, 99] on span "Factures" at bounding box center [56, 98] width 38 height 13
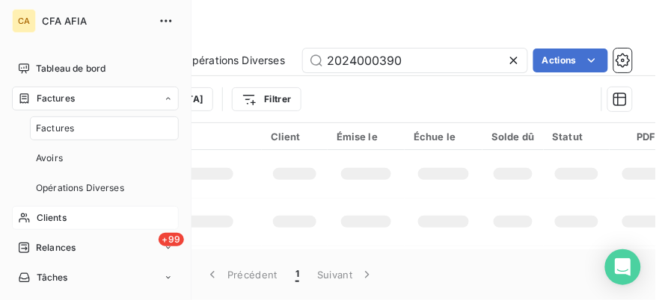
click at [56, 129] on span "Factures" at bounding box center [55, 128] width 38 height 13
click at [61, 129] on span "Factures" at bounding box center [55, 128] width 38 height 13
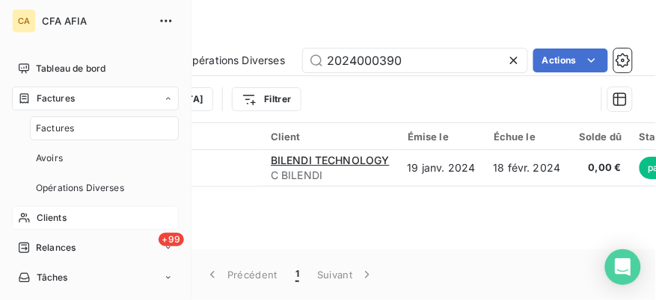
click at [91, 134] on div "Factures" at bounding box center [104, 129] width 149 height 24
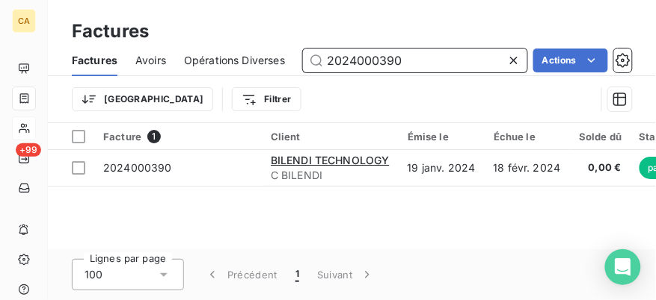
drag, startPoint x: 351, startPoint y: 58, endPoint x: 104, endPoint y: 33, distance: 248.7
click at [104, 34] on div "Factures Factures Avoirs Opérations Diverses 2024000390 Actions Trier Filtrer" at bounding box center [352, 61] width 608 height 123
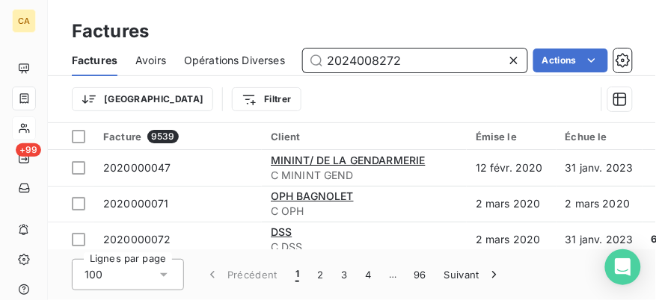
type input "2024008272"
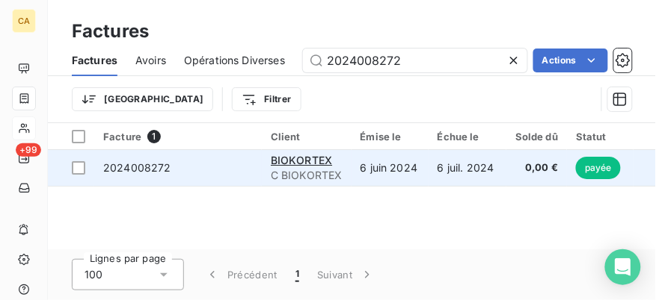
click at [241, 177] on td "2024008272" at bounding box center [177, 168] width 167 height 36
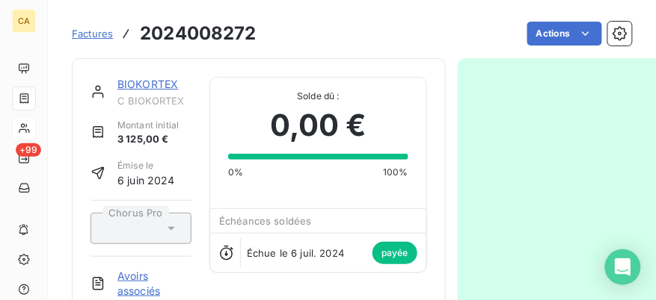
click at [161, 87] on link "BIOKORTEX" at bounding box center [147, 84] width 61 height 13
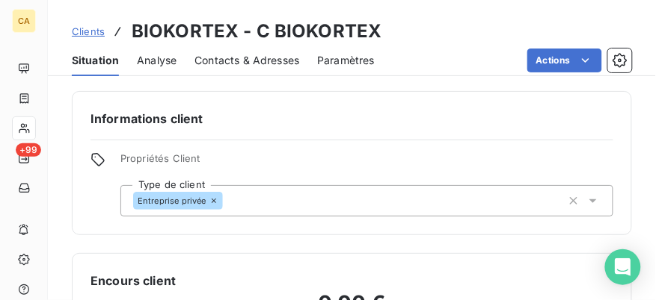
click at [271, 58] on span "Contacts & Adresses" at bounding box center [246, 60] width 105 height 15
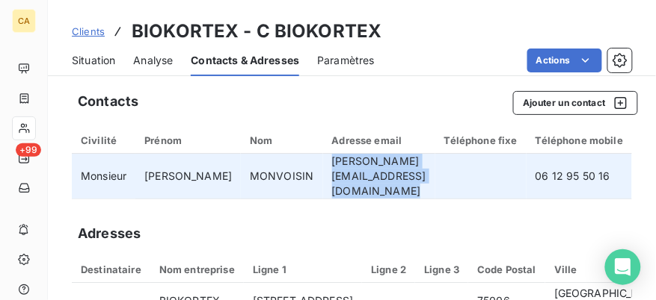
drag, startPoint x: 298, startPoint y: 173, endPoint x: 485, endPoint y: 169, distance: 187.7
click at [485, 169] on tr "Monsieur [PERSON_NAME] [PERSON_NAME][EMAIL_ADDRESS][DOMAIN_NAME] 06 12 95 50 16" at bounding box center [416, 177] width 688 height 46
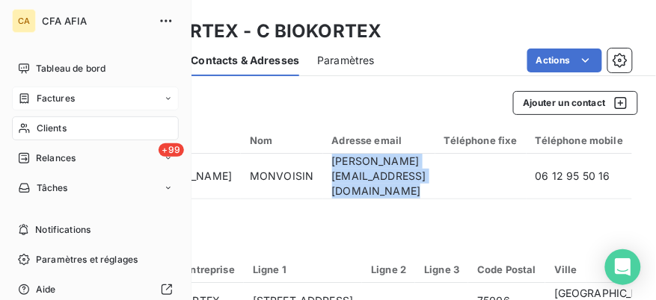
click at [29, 93] on icon at bounding box center [24, 99] width 13 height 12
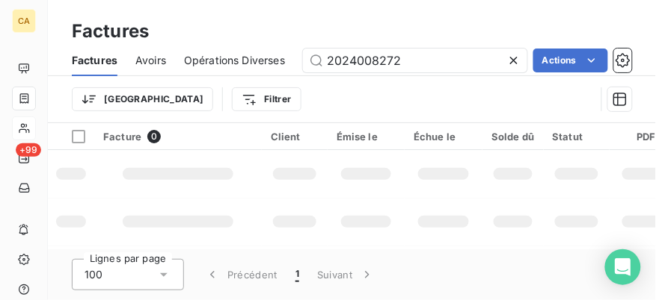
drag, startPoint x: 436, startPoint y: 58, endPoint x: 148, endPoint y: 7, distance: 292.1
click at [148, 7] on div "Factures Factures Avoirs Opérations Diverses 2024008272 Actions Trier Filtrer" at bounding box center [352, 61] width 608 height 123
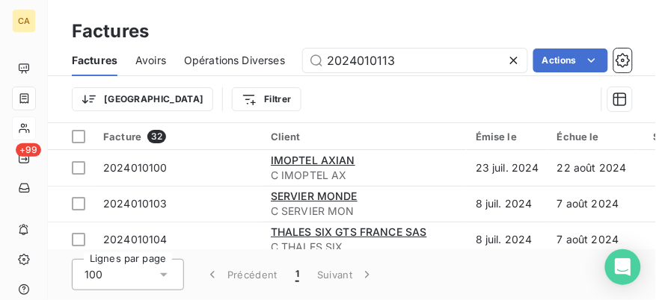
type input "2024010113"
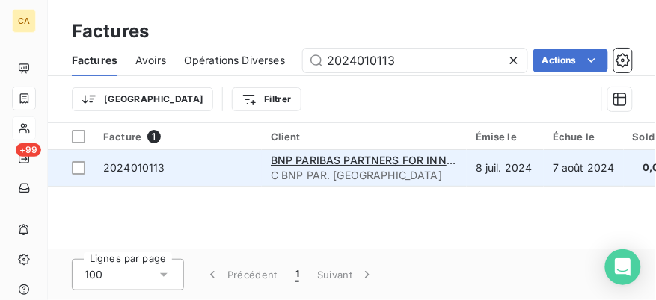
click at [225, 178] on td "2024010113" at bounding box center [177, 168] width 167 height 36
